Goal: Navigation & Orientation: Find specific page/section

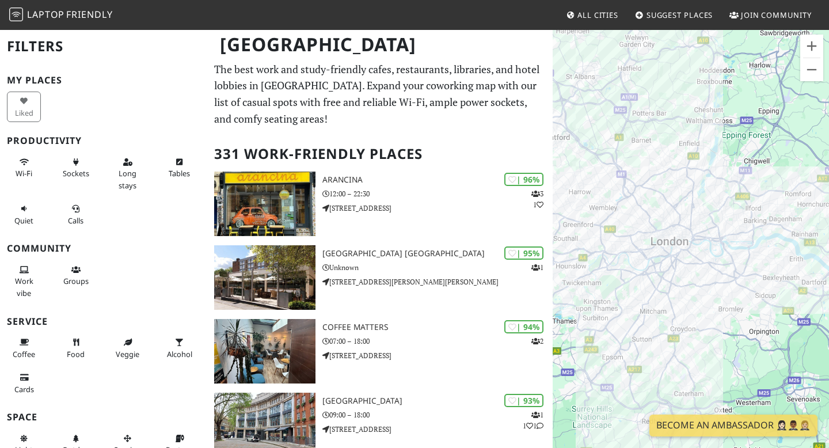
scroll to position [6781, 0]
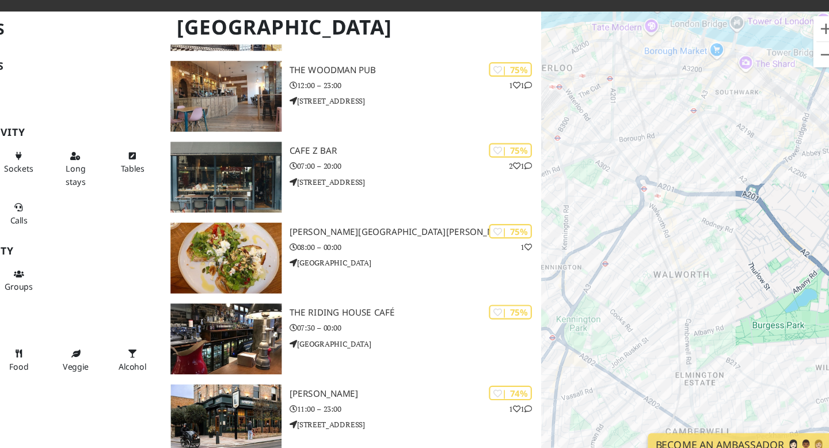
drag, startPoint x: 648, startPoint y: 260, endPoint x: 814, endPoint y: 197, distance: 177.8
click at [814, 197] on div at bounding box center [691, 253] width 276 height 448
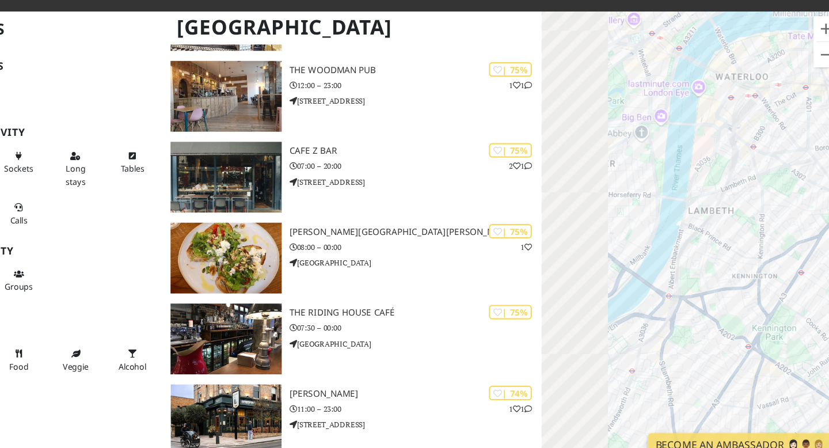
drag, startPoint x: 593, startPoint y: 169, endPoint x: 783, endPoint y: 179, distance: 190.2
click at [783, 179] on div at bounding box center [691, 253] width 276 height 448
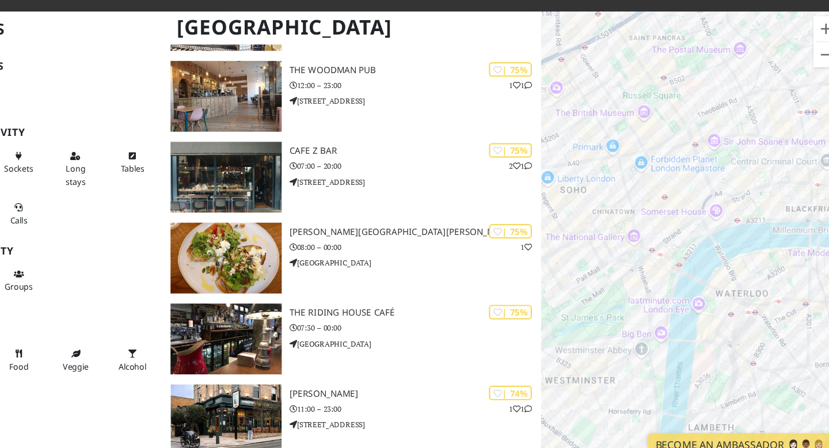
drag, startPoint x: 699, startPoint y: 149, endPoint x: 698, endPoint y: 348, distance: 198.6
click at [698, 348] on div at bounding box center [691, 253] width 276 height 448
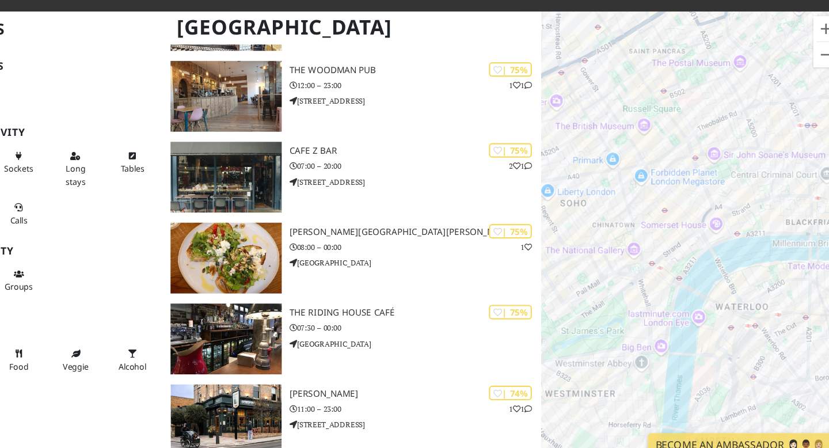
drag, startPoint x: 679, startPoint y: 104, endPoint x: 680, endPoint y: 117, distance: 13.3
click at [680, 118] on div at bounding box center [691, 253] width 276 height 448
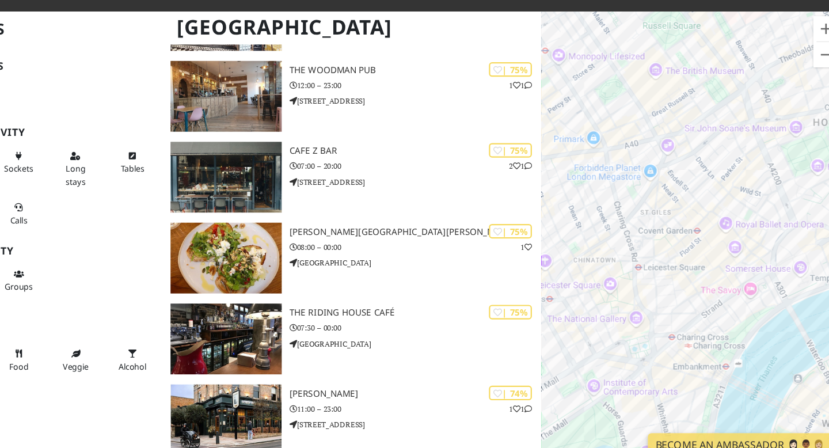
drag, startPoint x: 666, startPoint y: 155, endPoint x: 725, endPoint y: 73, distance: 101.1
click at [725, 73] on div at bounding box center [691, 253] width 276 height 448
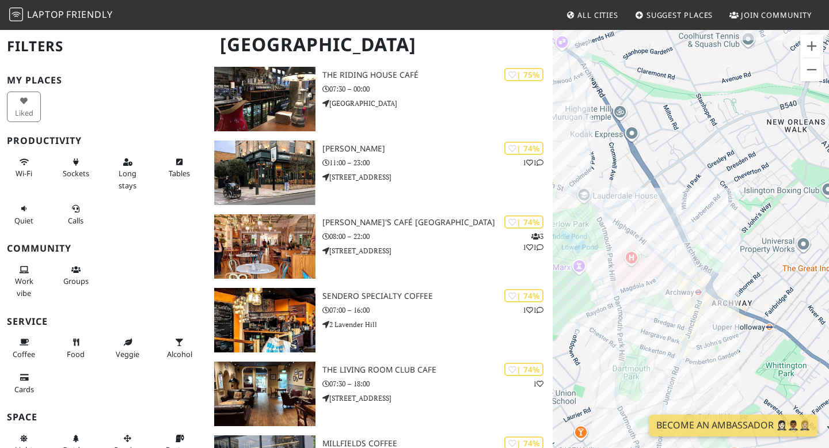
scroll to position [7012, 0]
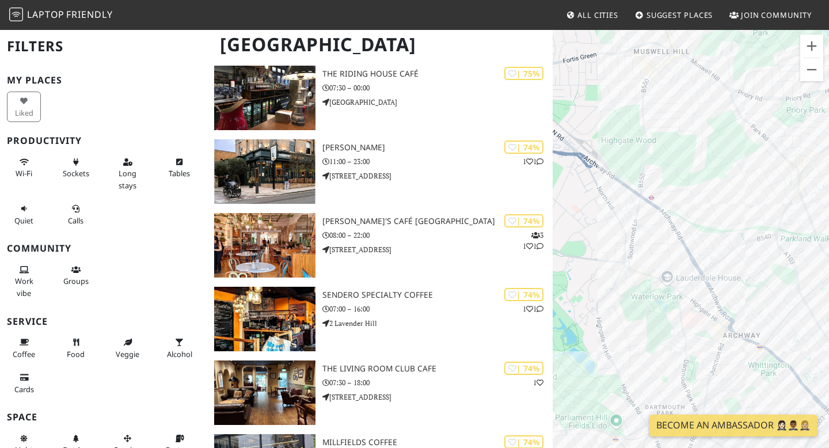
drag, startPoint x: 683, startPoint y: 264, endPoint x: 680, endPoint y: 125, distance: 138.7
click at [682, 125] on div at bounding box center [691, 253] width 276 height 448
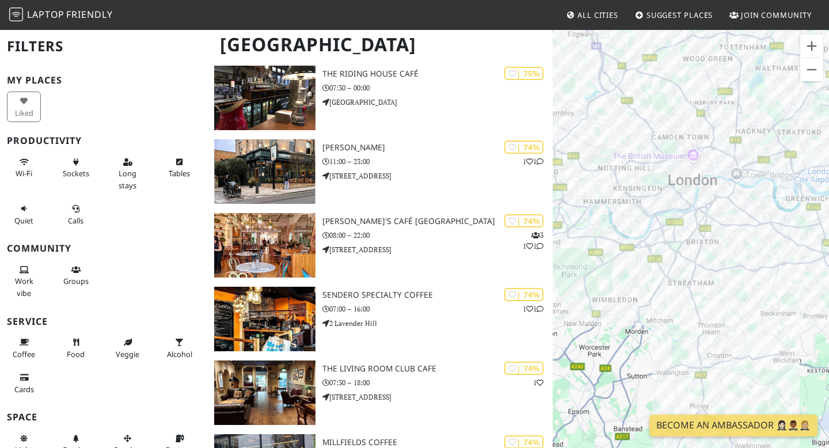
drag, startPoint x: 705, startPoint y: 252, endPoint x: 684, endPoint y: 98, distance: 155.0
click at [685, 98] on div at bounding box center [691, 253] width 276 height 448
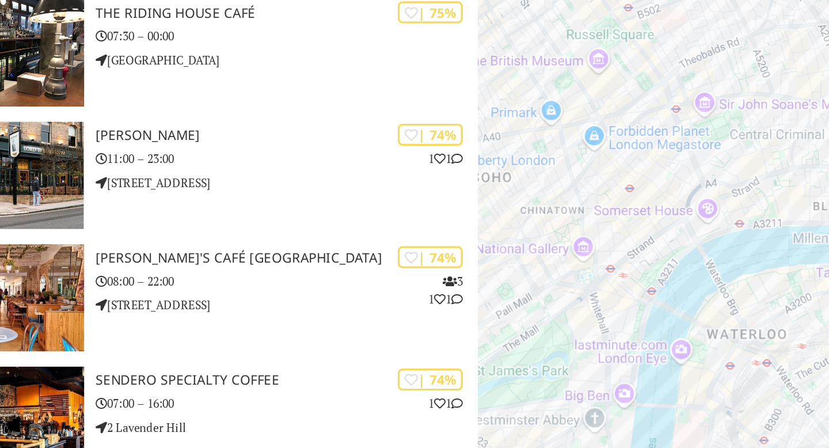
drag, startPoint x: 635, startPoint y: 222, endPoint x: 634, endPoint y: 120, distance: 101.9
click at [634, 120] on div at bounding box center [691, 253] width 276 height 448
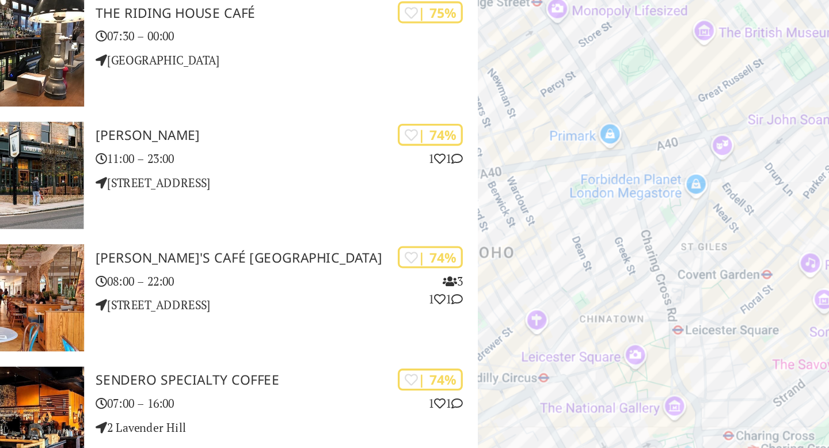
drag, startPoint x: 629, startPoint y: 158, endPoint x: 707, endPoint y: 148, distance: 78.3
click at [707, 148] on div at bounding box center [691, 253] width 276 height 448
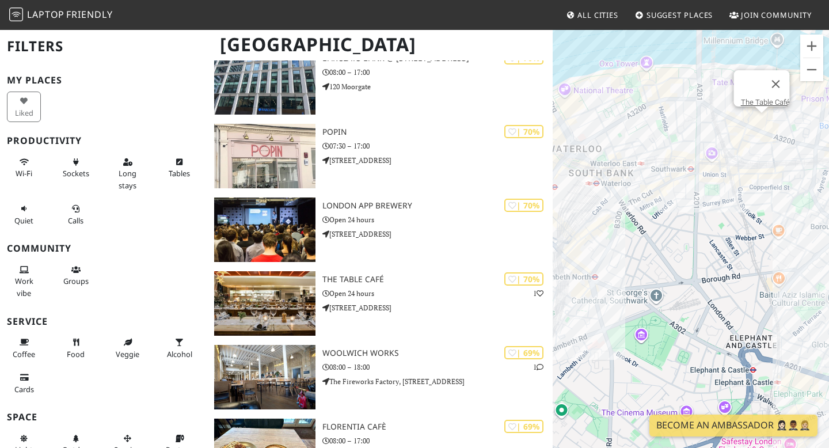
scroll to position [8722, 0]
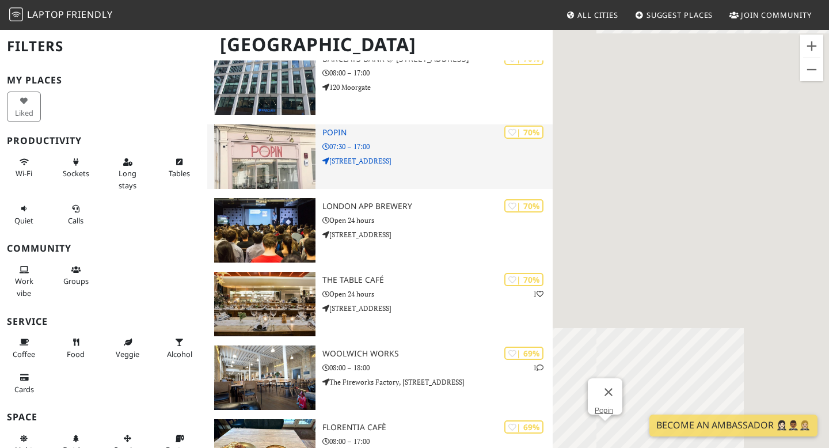
click at [395, 167] on div "| 70% Popin 07:30 – 17:00 4 Comeragh Road" at bounding box center [437, 156] width 230 height 64
